Goal: Task Accomplishment & Management: Complete application form

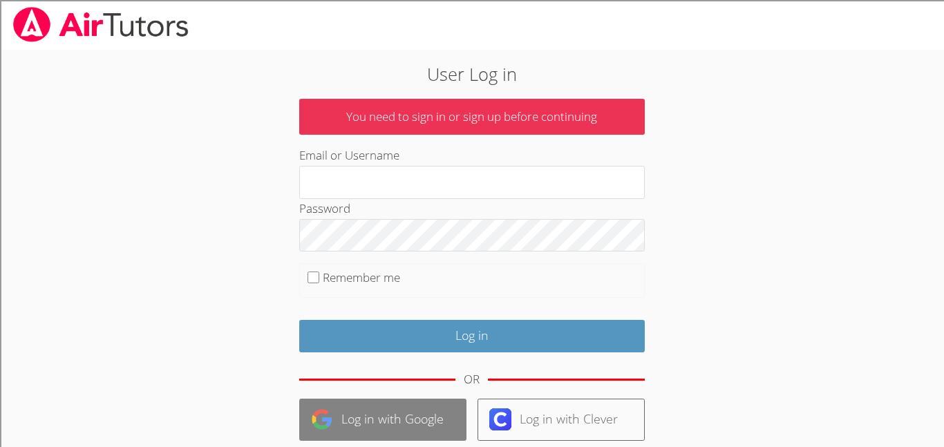
click at [385, 416] on link "Log in with Google" at bounding box center [382, 420] width 167 height 42
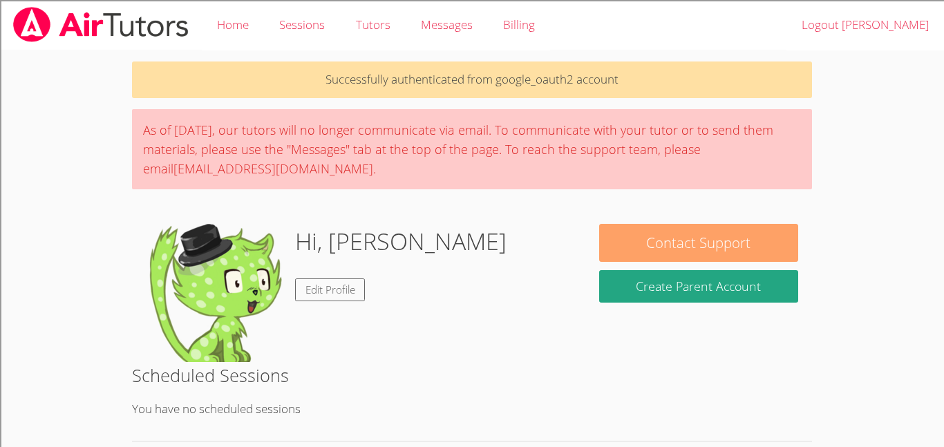
click at [762, 257] on button "Contact Support" at bounding box center [698, 243] width 199 height 38
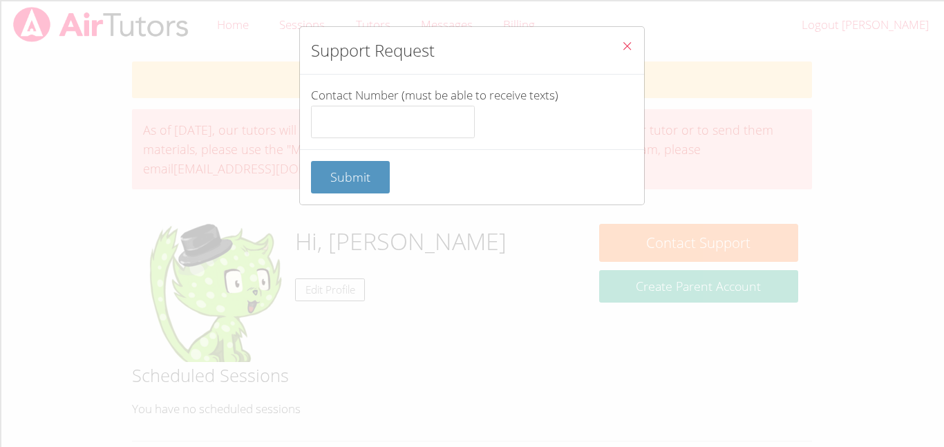
click at [626, 30] on button "Close" at bounding box center [628, 48] width 34 height 42
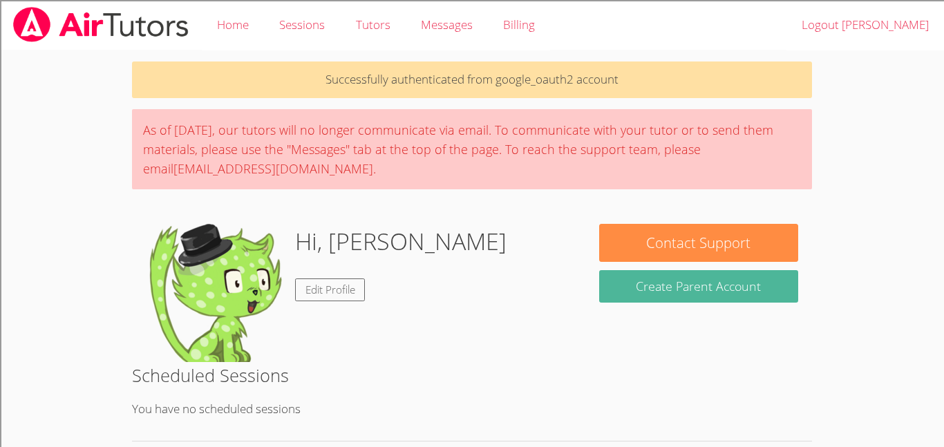
click at [651, 292] on button "Create Parent Account" at bounding box center [698, 286] width 199 height 32
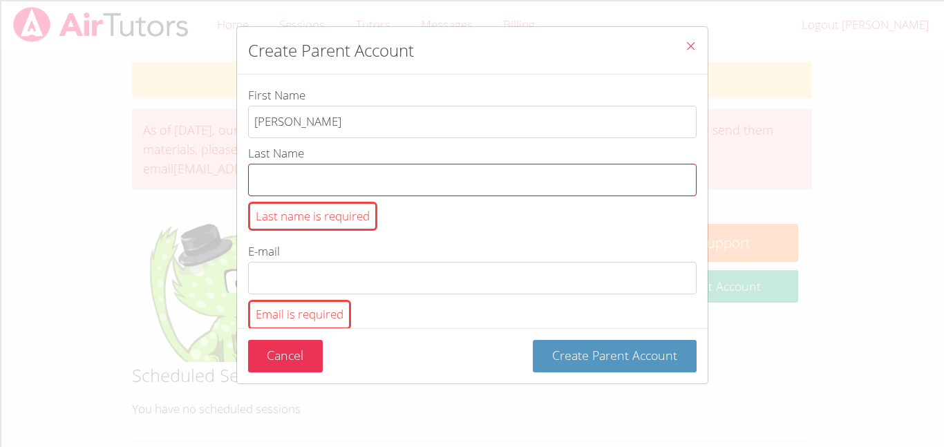
type input "[PERSON_NAME]"
click at [326, 176] on input "Last Name Last name is required" at bounding box center [472, 180] width 449 height 32
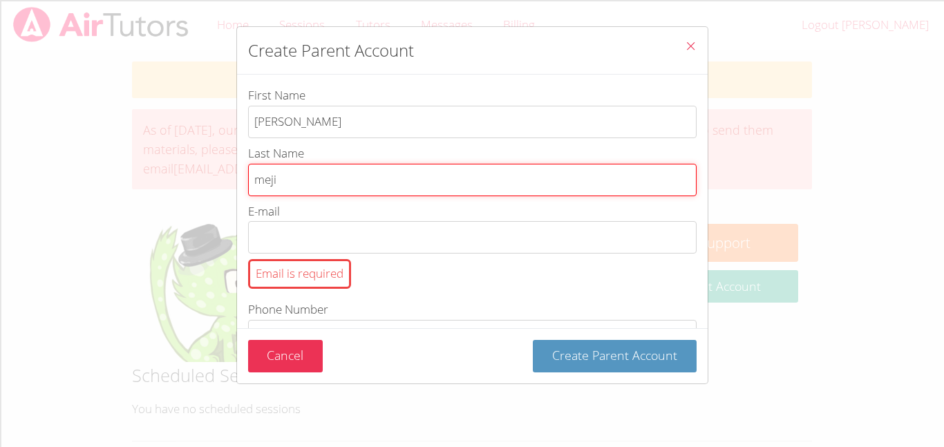
type input "[PERSON_NAME]"
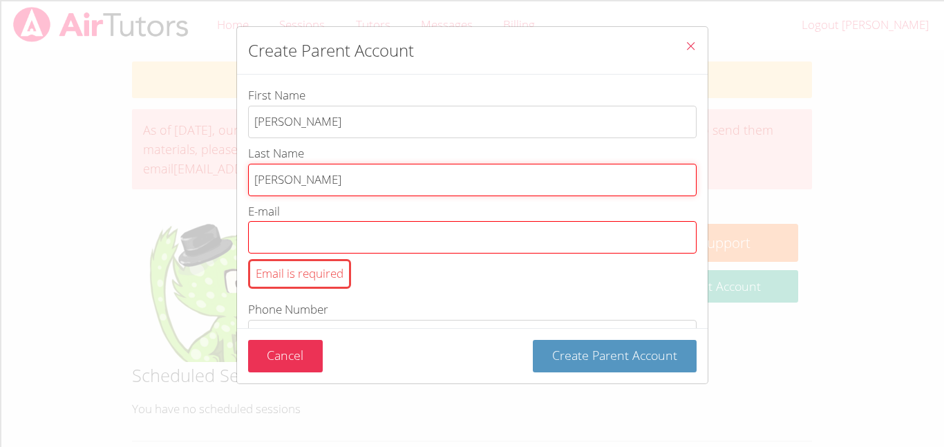
type input "[PERSON_NAME]"
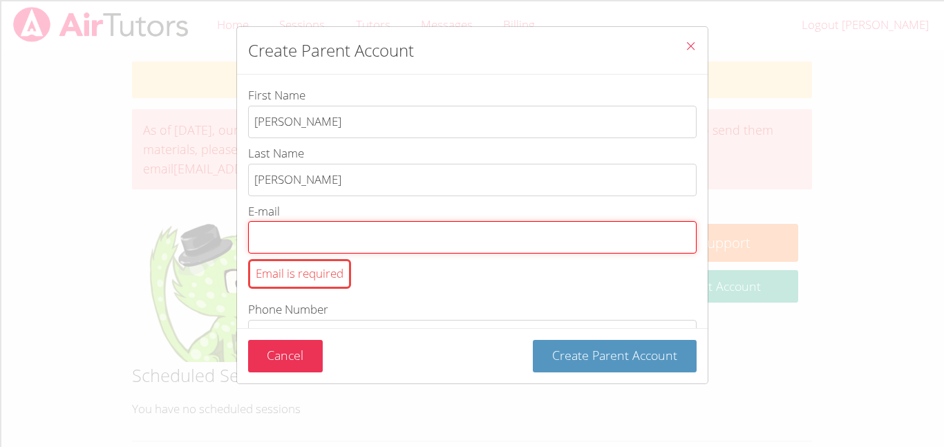
click at [299, 226] on input "E-mail Email is required" at bounding box center [472, 237] width 449 height 32
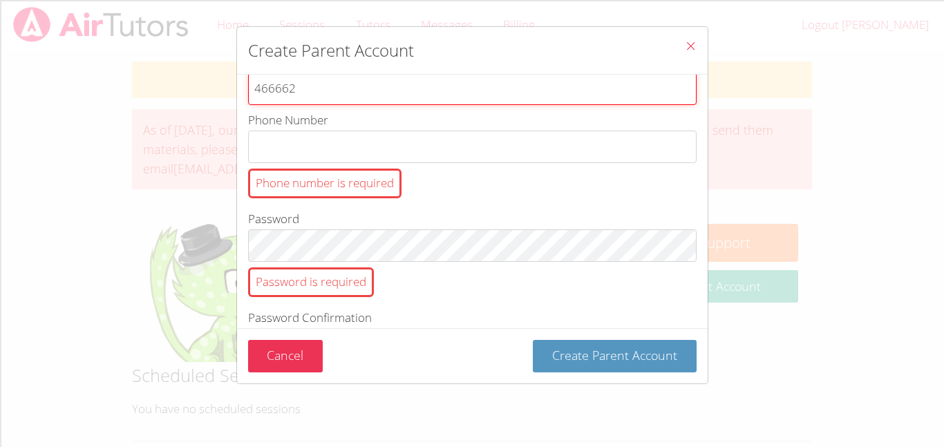
scroll to position [144, 0]
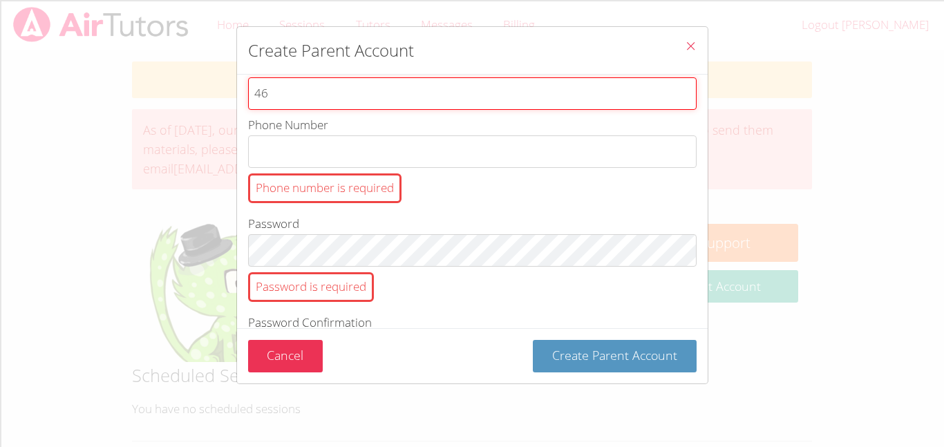
type input "4"
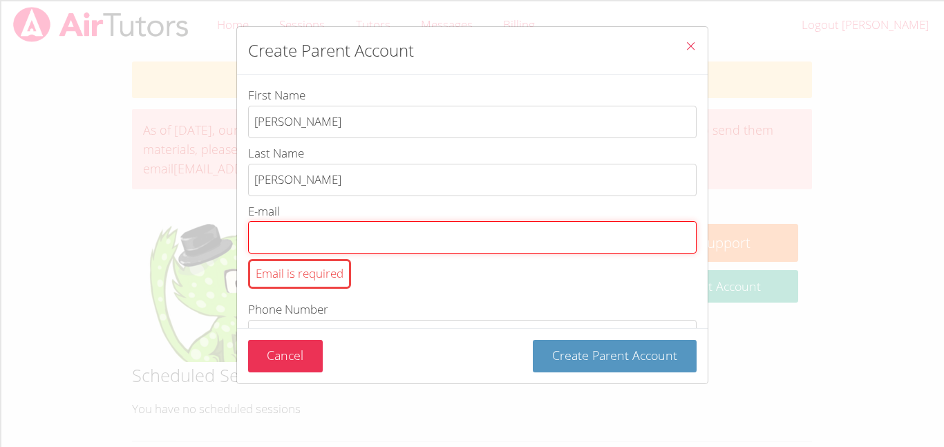
scroll to position [0, 0]
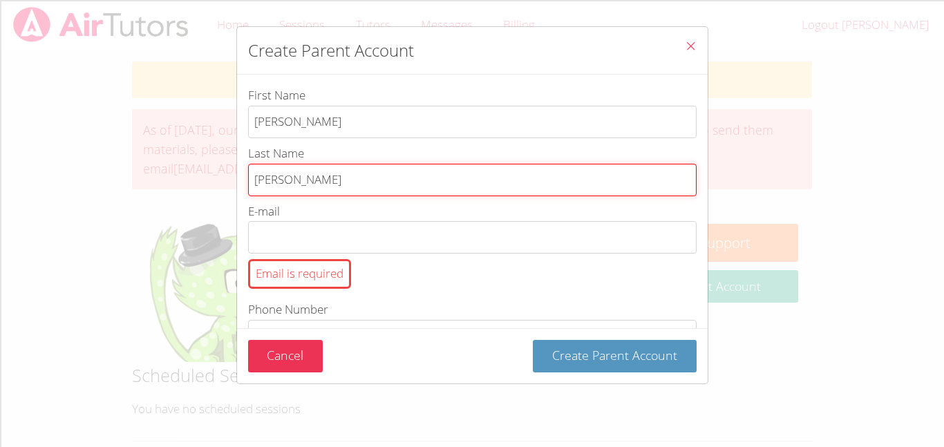
click at [326, 167] on input "[PERSON_NAME]" at bounding box center [472, 180] width 449 height 32
type input "M"
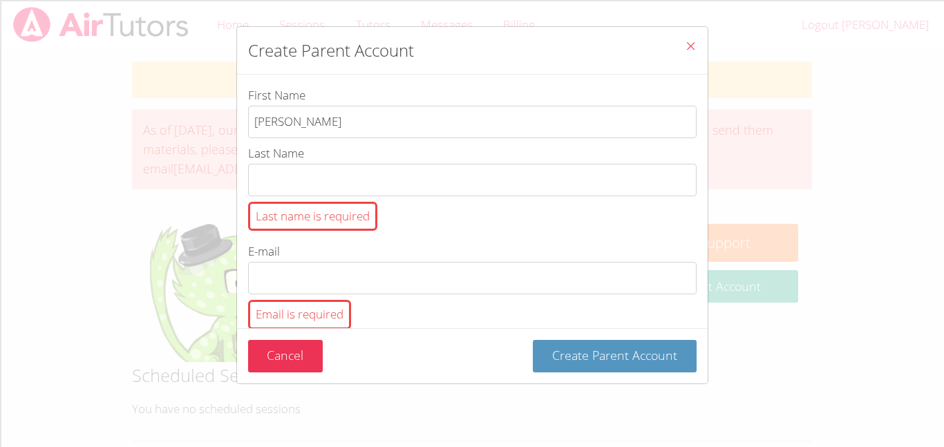
click at [396, 102] on label "First Name [PERSON_NAME]" at bounding box center [472, 112] width 449 height 53
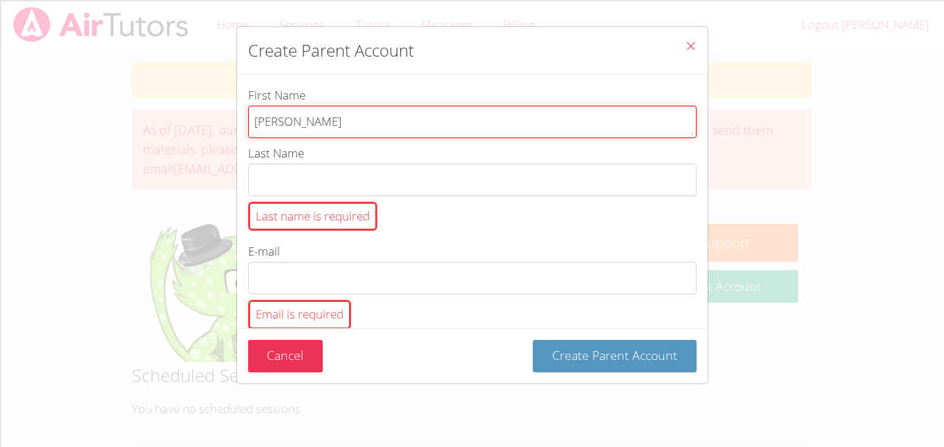
click at [396, 106] on input "[PERSON_NAME]" at bounding box center [472, 122] width 449 height 32
type input "m"
